Goal: Contribute content: Add original content to the website for others to see

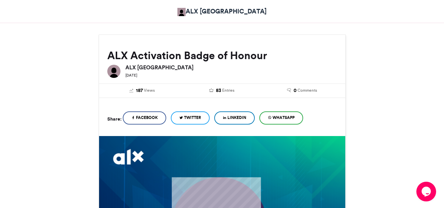
scroll to position [72, 0]
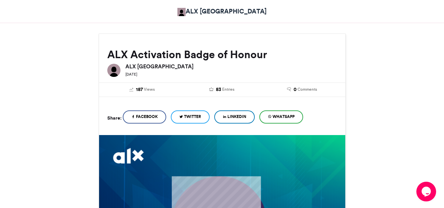
click at [244, 116] on span "LinkedIn" at bounding box center [236, 117] width 19 height 6
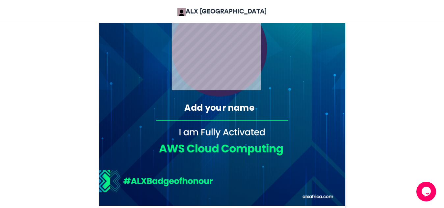
scroll to position [265, 0]
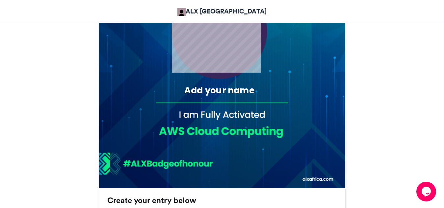
click at [215, 90] on div "Add your name" at bounding box center [219, 91] width 116 height 12
click at [222, 93] on div "Add your name" at bounding box center [219, 91] width 116 height 12
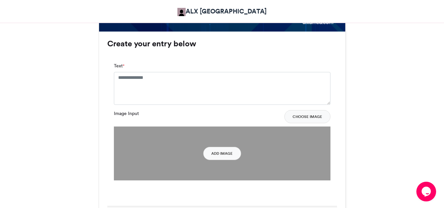
scroll to position [423, 0]
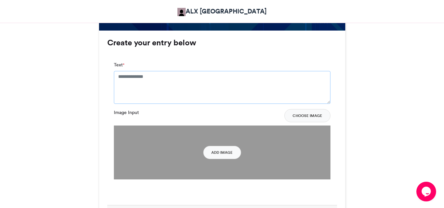
click at [222, 93] on textarea "Text *" at bounding box center [222, 87] width 216 height 33
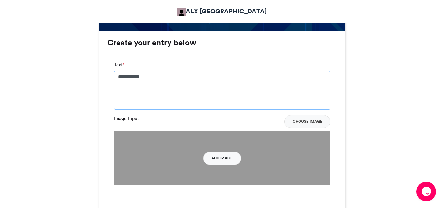
type textarea "**********"
click at [218, 156] on button "Add Image" at bounding box center [222, 158] width 38 height 13
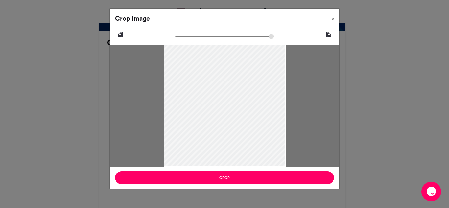
type input "******"
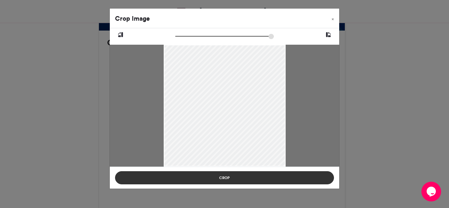
click at [237, 176] on button "Crop" at bounding box center [224, 177] width 219 height 13
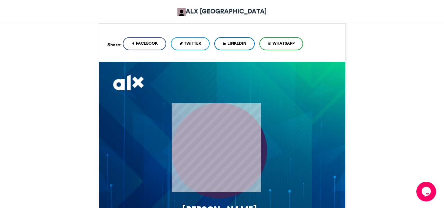
scroll to position [126, 0]
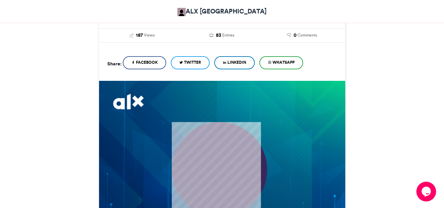
click at [233, 65] on span "LinkedIn" at bounding box center [236, 63] width 19 height 6
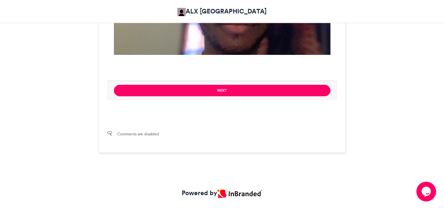
scroll to position [570, 0]
